Goal: Information Seeking & Learning: Learn about a topic

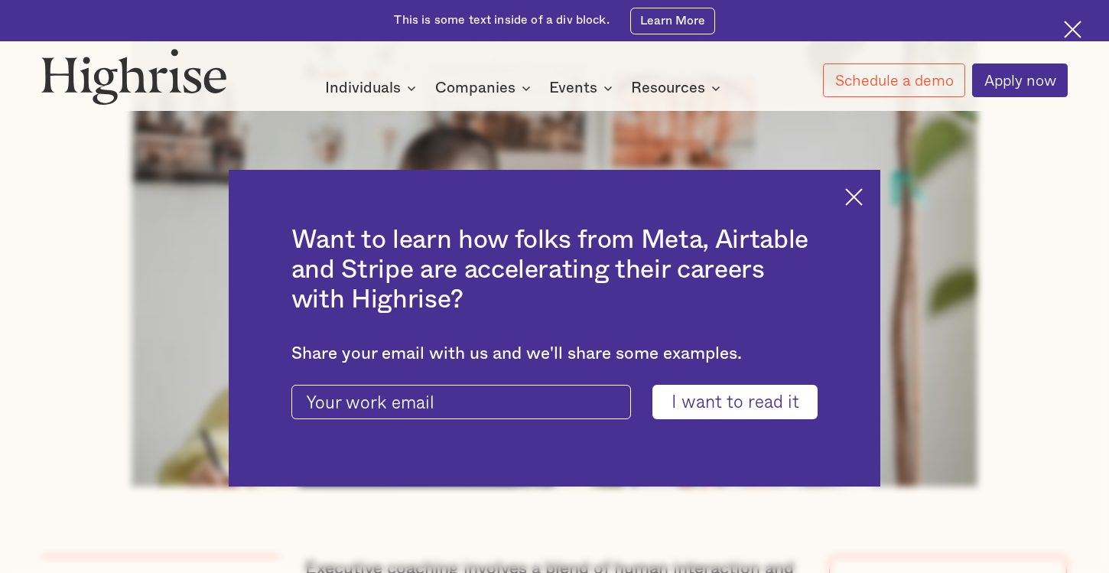
scroll to position [642, 0]
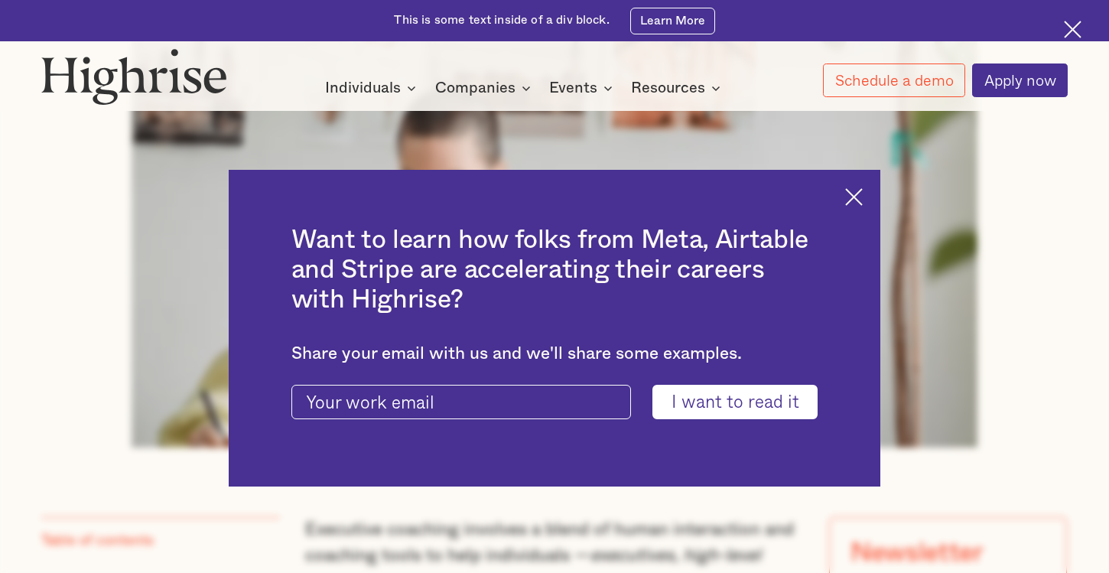
click at [850, 196] on img at bounding box center [854, 197] width 18 height 18
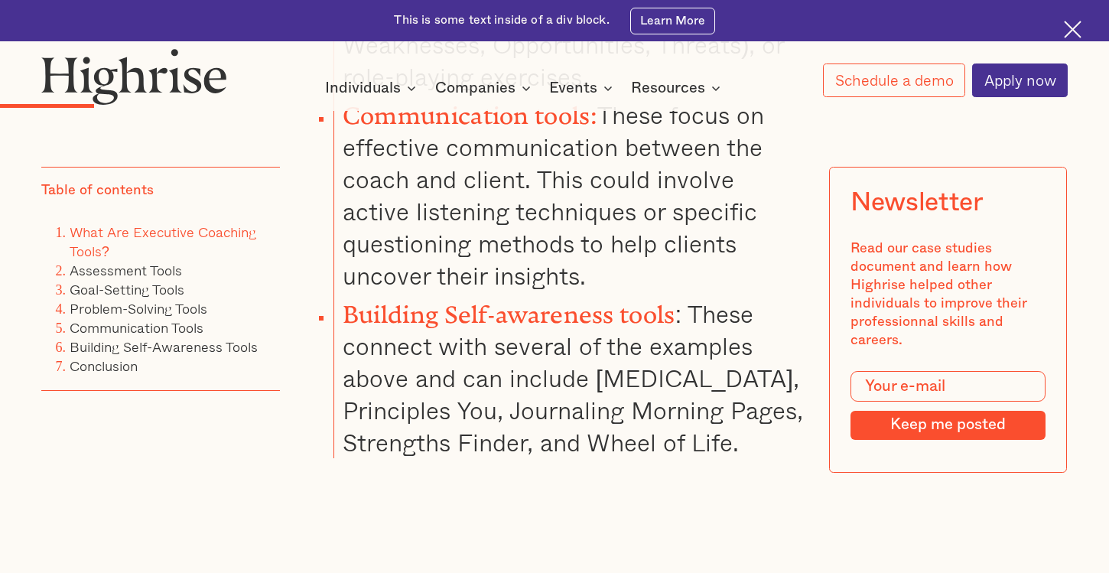
scroll to position [2989, 0]
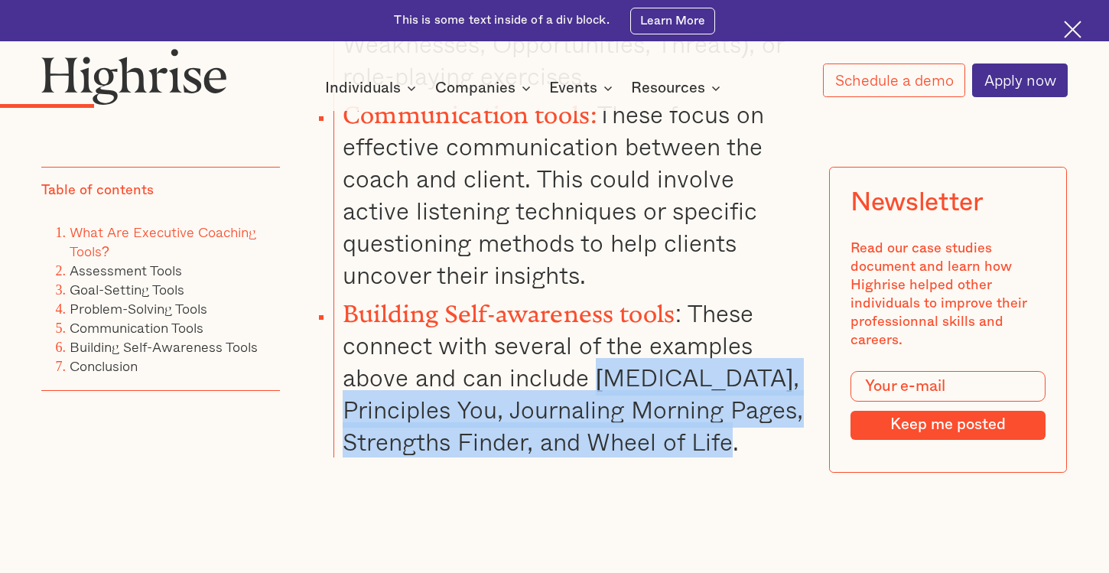
drag, startPoint x: 598, startPoint y: 333, endPoint x: 592, endPoint y: 434, distance: 101.1
click at [592, 434] on li "Building Self-awareness tools : These connect with several of the examples abov…" at bounding box center [568, 374] width 470 height 167
copy li "[MEDICAL_DATA], Principles You, Journaling Morning Pages, Strengths Finder, and…"
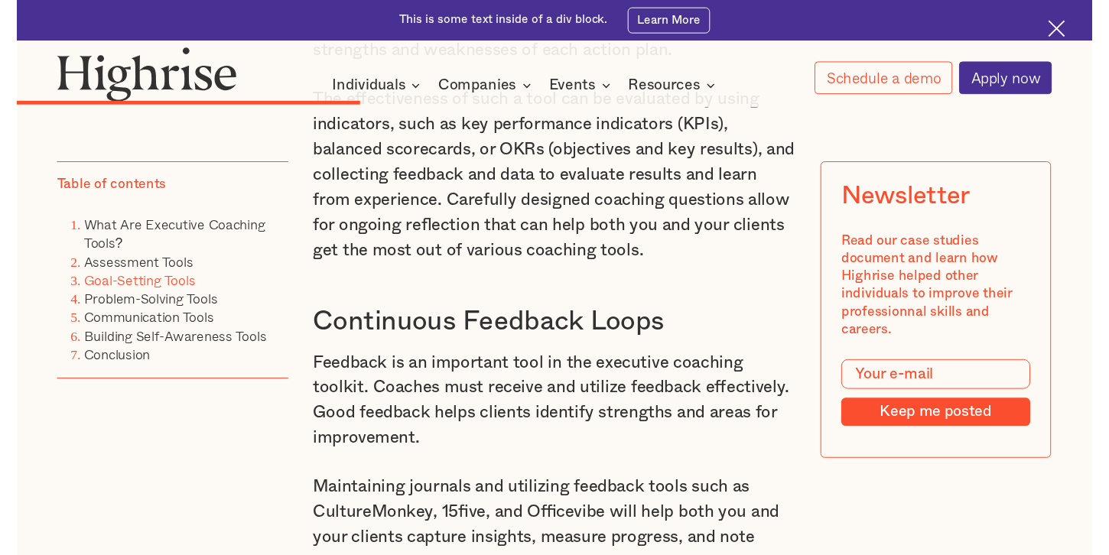
scroll to position [7269, 0]
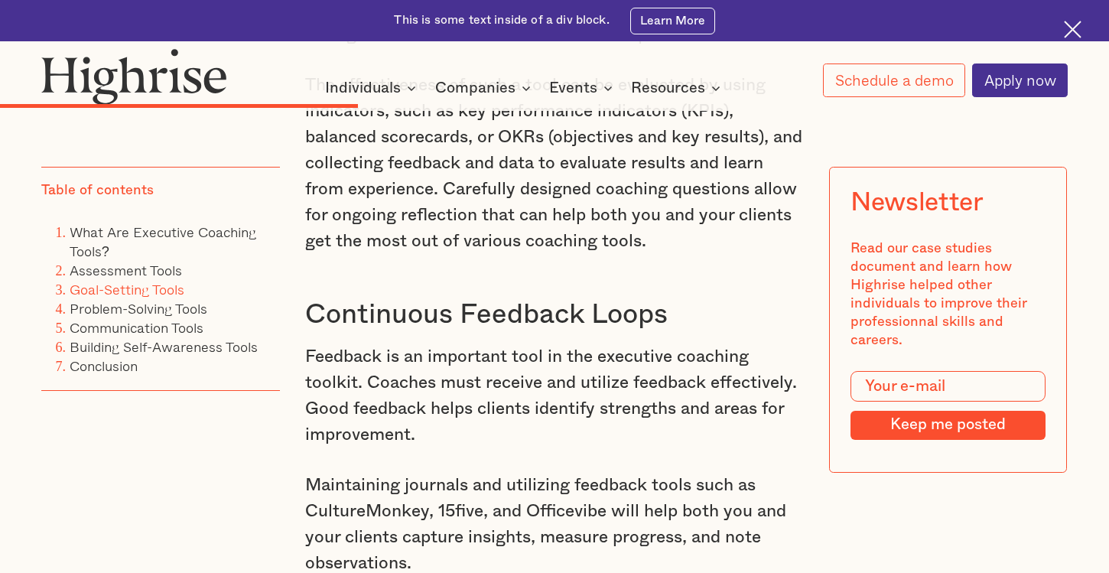
drag, startPoint x: 307, startPoint y: 339, endPoint x: 480, endPoint y: 345, distance: 173.6
click at [480, 472] on p "Maintaining journals and utilizing feedback tools such as CultureMonkey, 15five…" at bounding box center [554, 524] width 498 height 104
copy p "CultureMonkey, 15five"
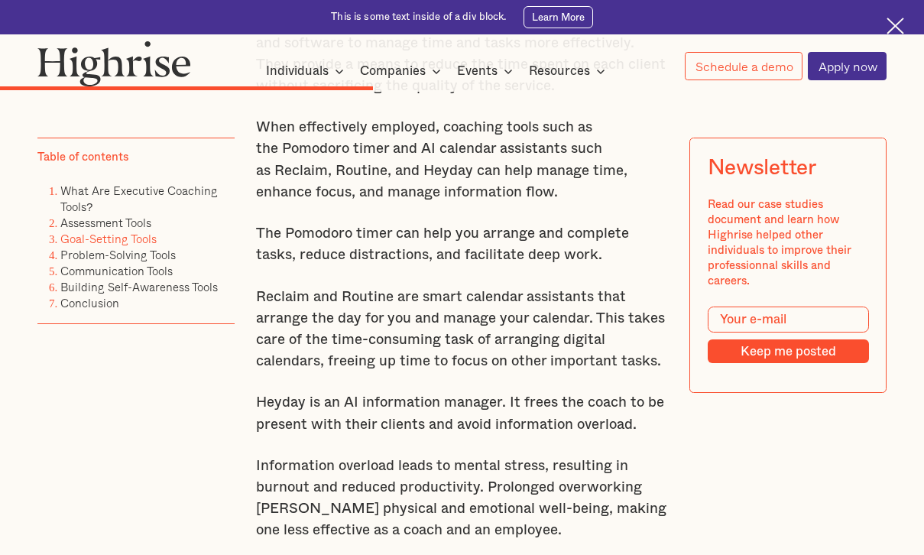
click at [167, 416] on div "Table of contents What Are Executive Coaching Tools? Assessment Tools Goal-Sett…" at bounding box center [135, 281] width 197 height 287
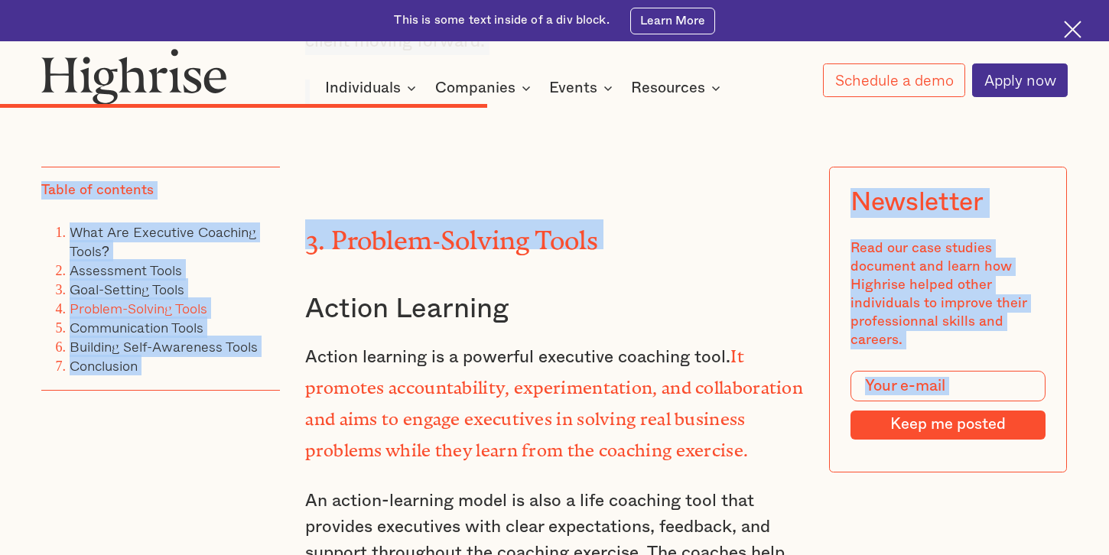
scroll to position [9455, 0]
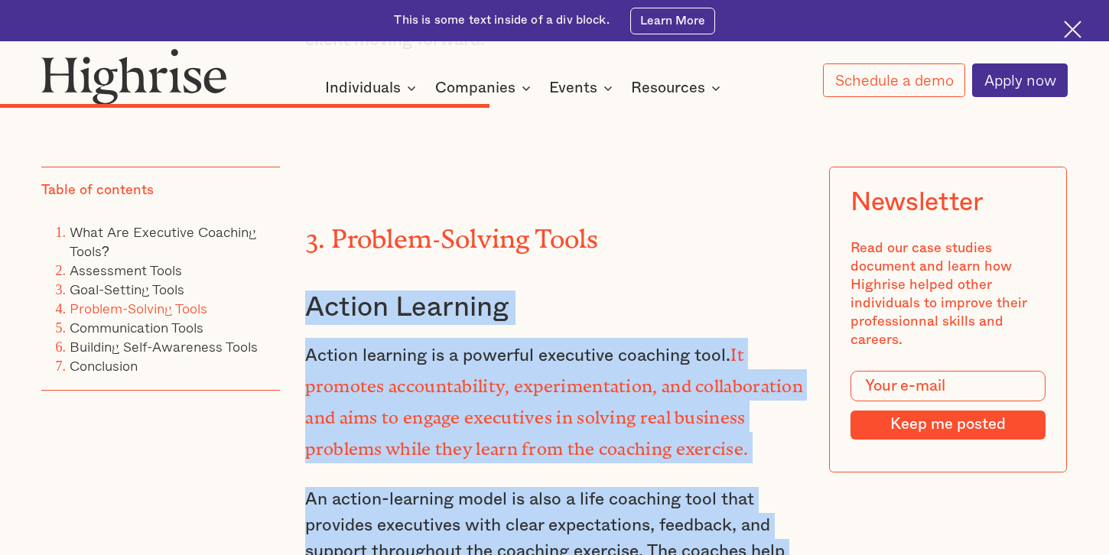
drag, startPoint x: 310, startPoint y: 145, endPoint x: 458, endPoint y: 493, distance: 378.6
copy div "Action Learning Action learning is a powerful executive coaching tool. It promo…"
